Goal: Task Accomplishment & Management: Manage account settings

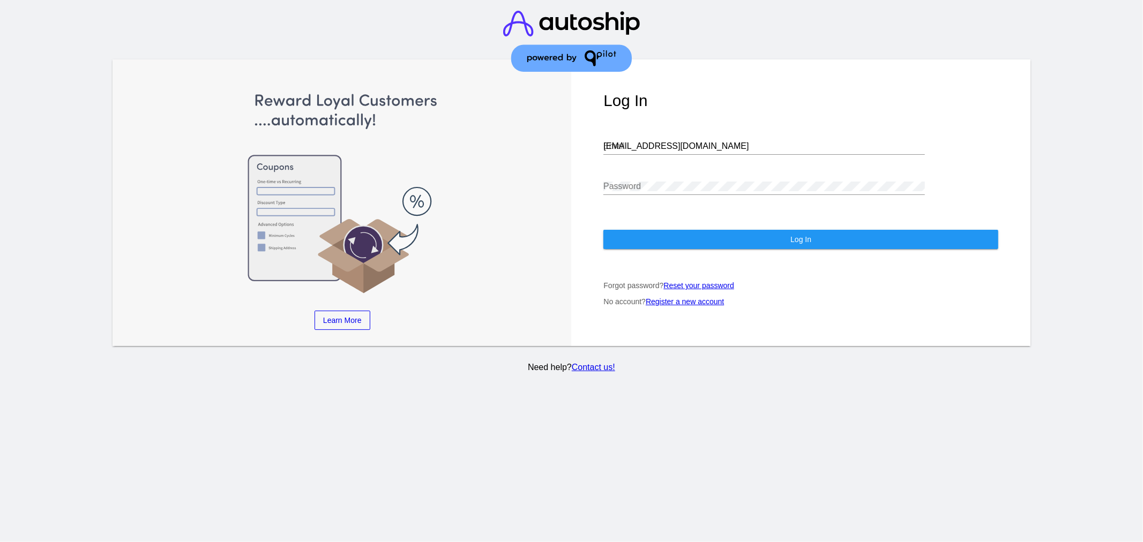
click at [718, 136] on div "[EMAIL_ADDRESS][DOMAIN_NAME] Email" at bounding box center [765, 143] width 322 height 24
click at [711, 146] on input "[EMAIL_ADDRESS][DOMAIN_NAME]" at bounding box center [765, 147] width 322 height 10
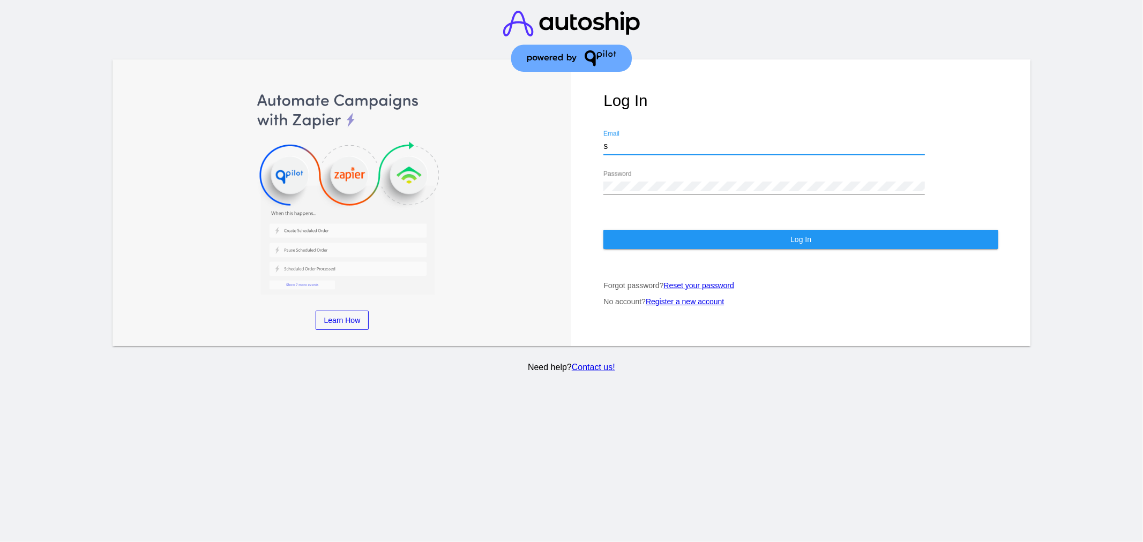
type input "[EMAIL_ADDRESS][DOMAIN_NAME]"
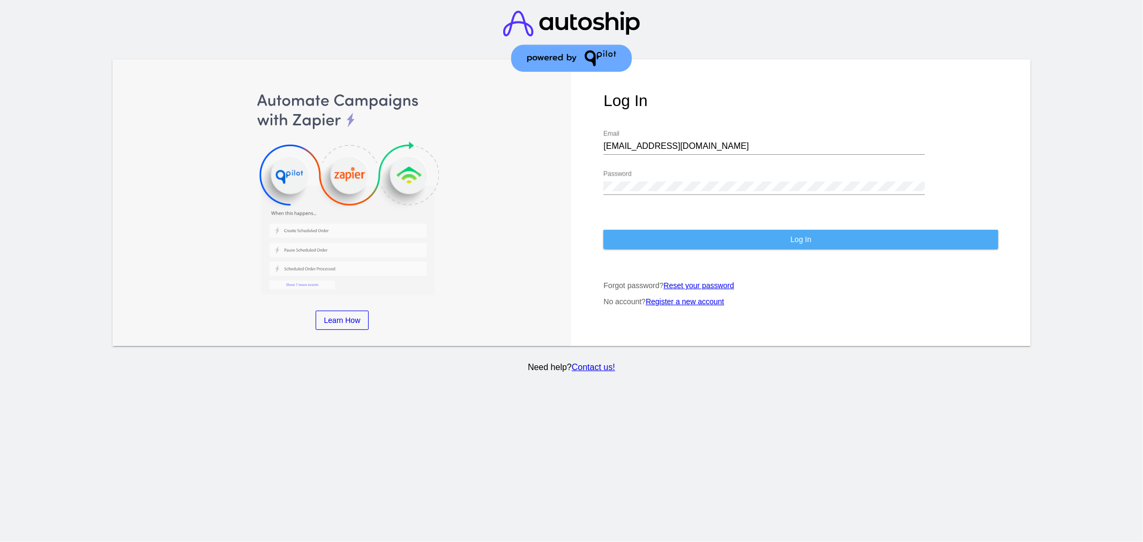
click at [646, 244] on button "Log In" at bounding box center [801, 239] width 395 height 19
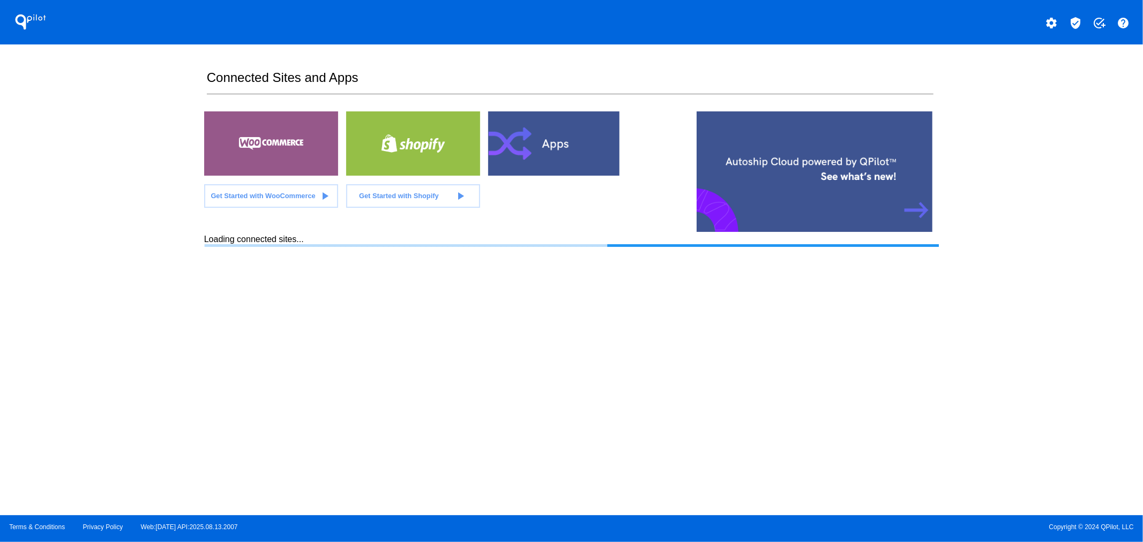
click at [1071, 22] on mat-icon "verified_user" at bounding box center [1075, 23] width 13 height 13
